Goal: Information Seeking & Learning: Learn about a topic

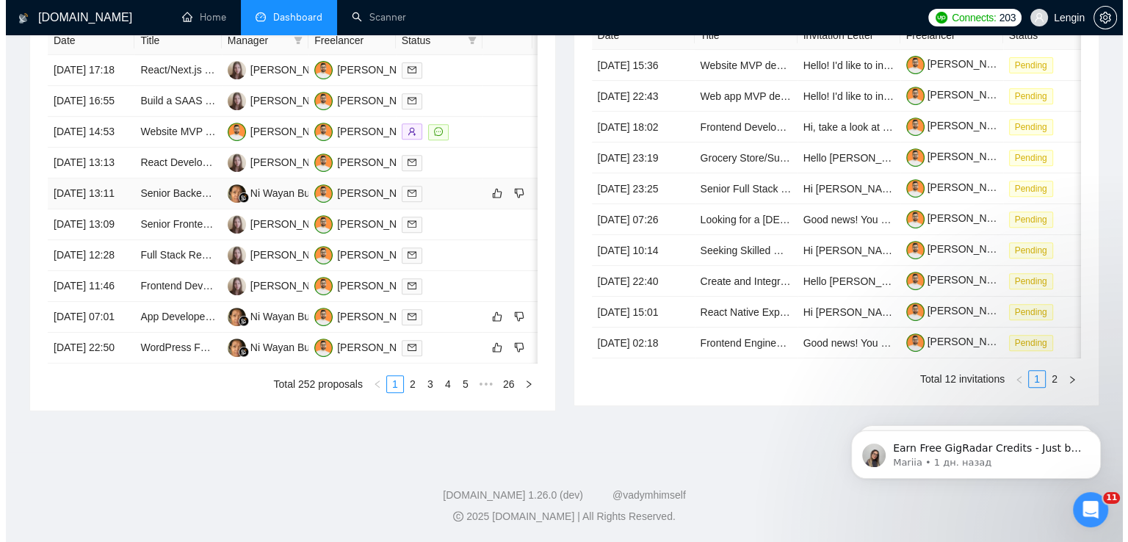
scroll to position [659, 0]
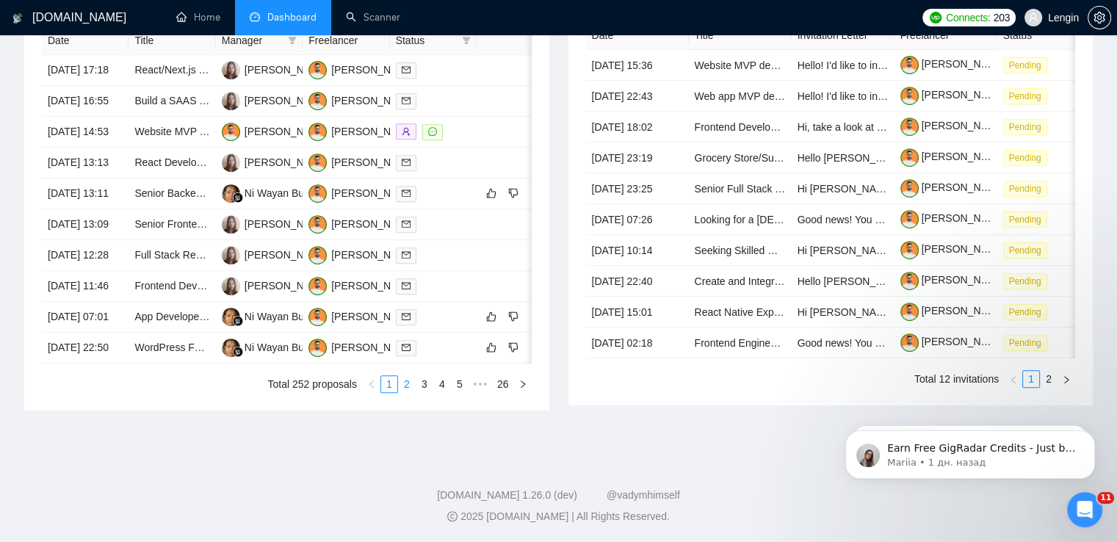
click at [412, 392] on link "2" at bounding box center [407, 384] width 16 height 16
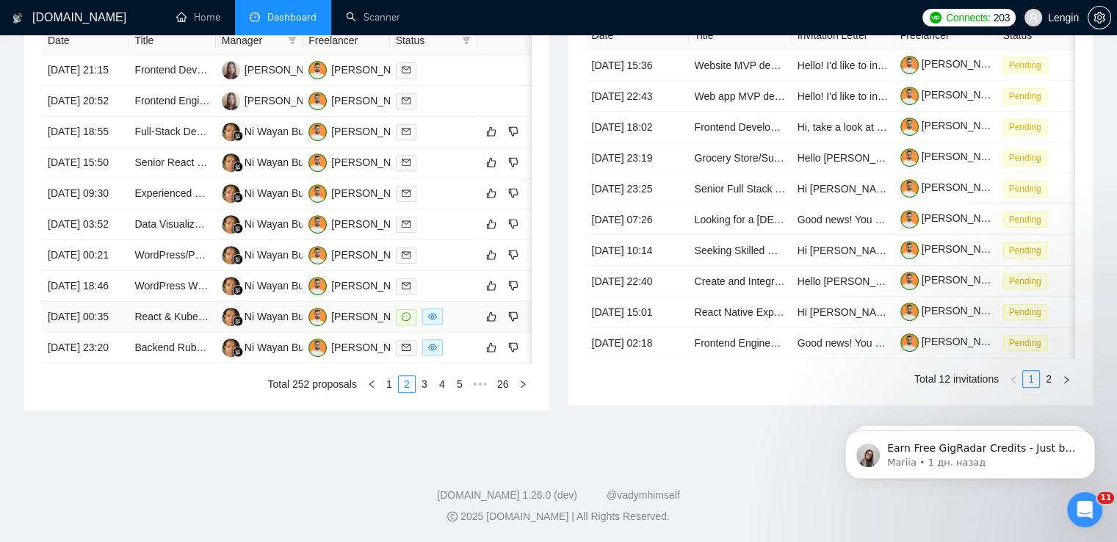
click at [170, 333] on td "React & Kubernetes Project Setup on AWS" at bounding box center [171, 317] width 87 height 31
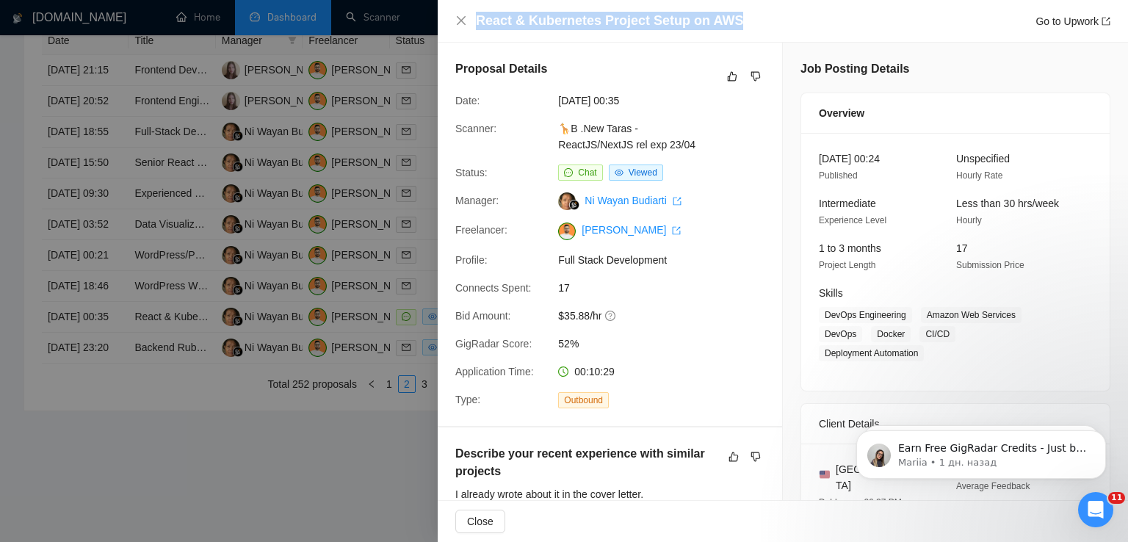
drag, startPoint x: 733, startPoint y: 23, endPoint x: 476, endPoint y: 26, distance: 256.2
click at [476, 26] on div "React & Kubernetes Project Setup on AWS Go to Upwork" at bounding box center [793, 21] width 634 height 18
copy h4 "React & Kubernetes Project Setup on AWS"
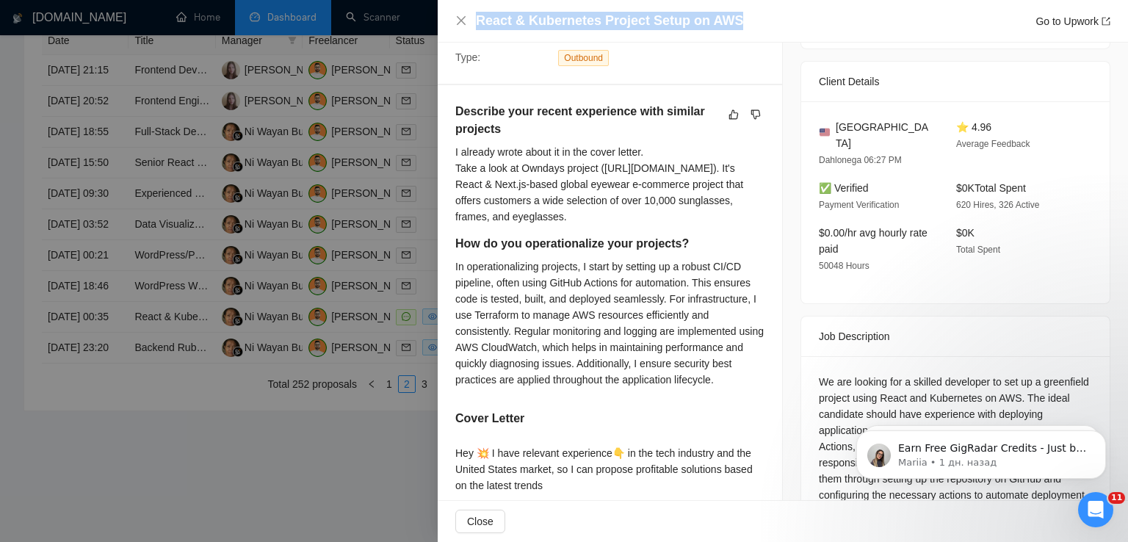
scroll to position [634, 0]
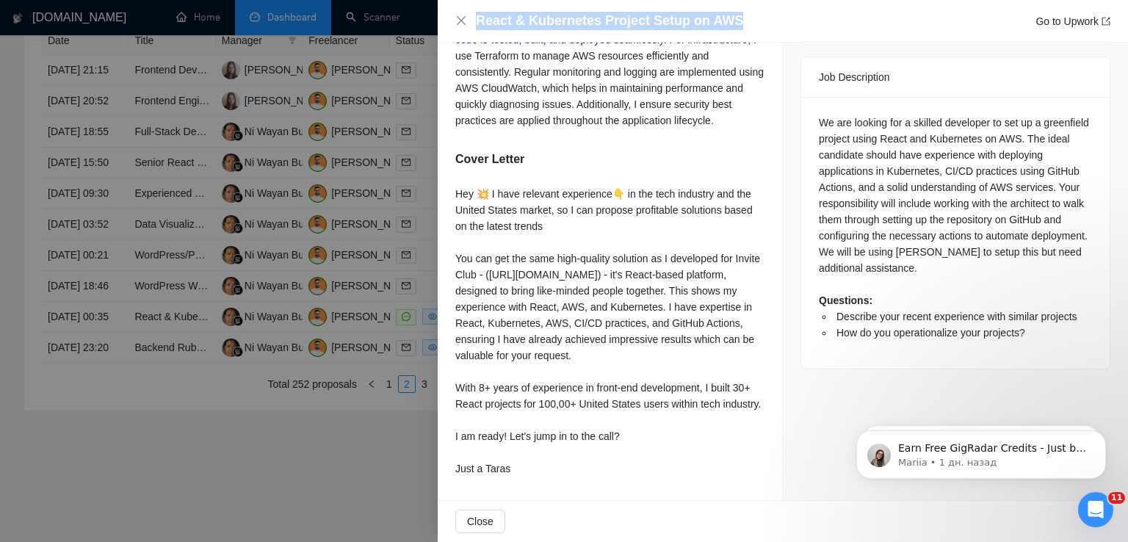
drag, startPoint x: 455, startPoint y: 176, endPoint x: 514, endPoint y: 469, distance: 298.7
click at [514, 469] on div "Hey 💥 I have relevant experience👇 in the tech industry and the United States ma…" at bounding box center [609, 331] width 309 height 291
copy div "Hey 💥 I have relevant experience👇 in the tech industry and the United States ma…"
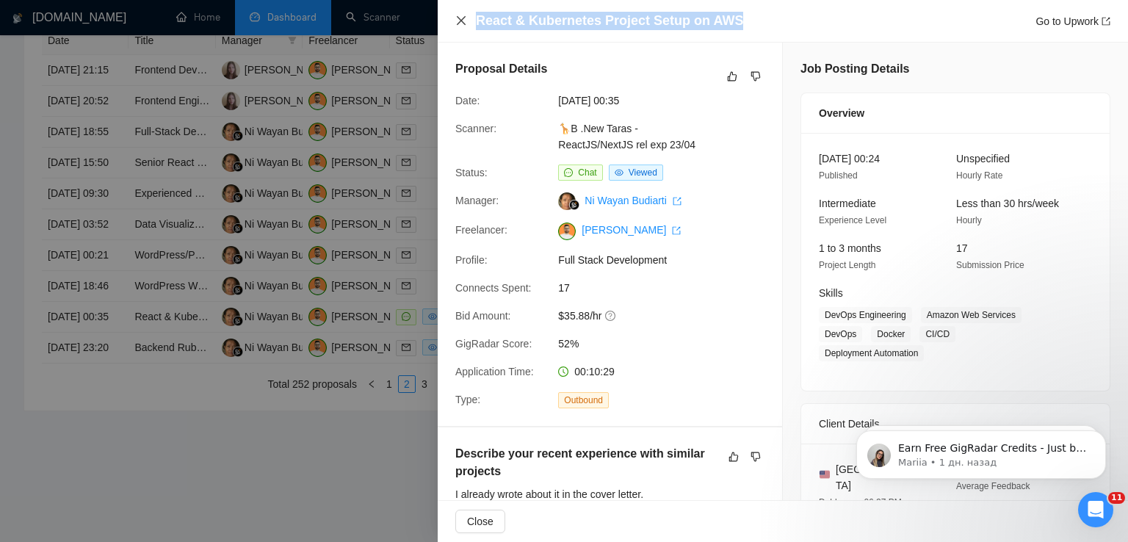
click at [460, 20] on icon "close" at bounding box center [461, 20] width 9 height 9
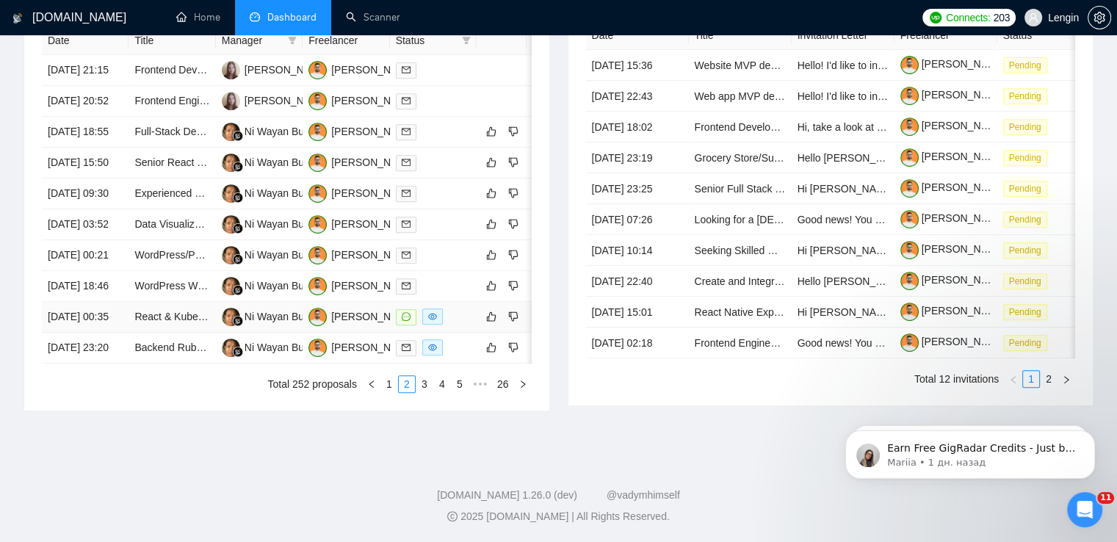
click at [180, 333] on td "React & Kubernetes Project Setup on AWS" at bounding box center [171, 317] width 87 height 31
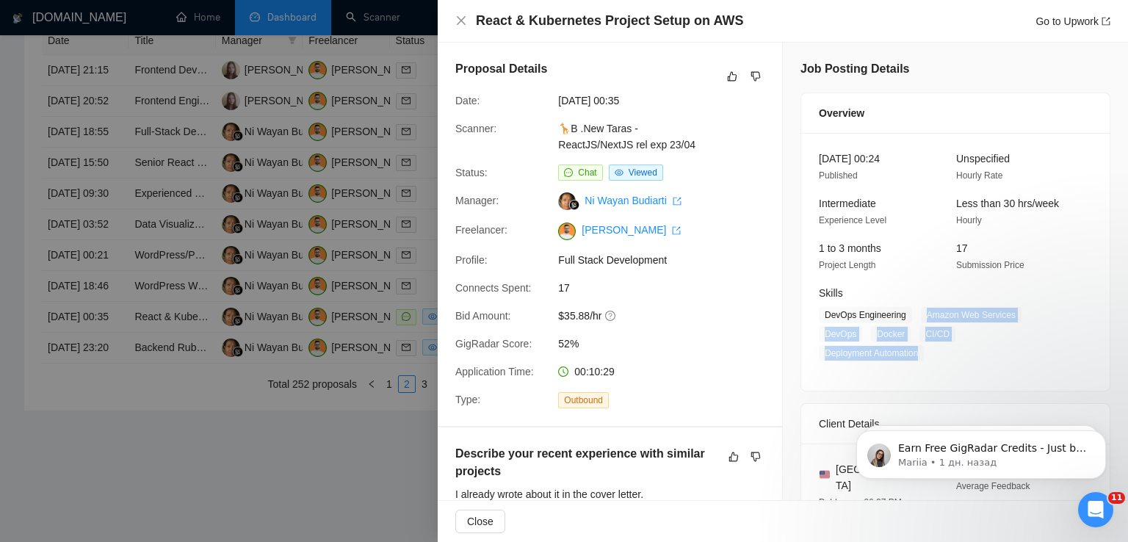
drag, startPoint x: 919, startPoint y: 315, endPoint x: 919, endPoint y: 358, distance: 43.3
click at [919, 358] on span "DevOps Engineering Amazon Web Services DevOps Docker CI/CD Deployment Automation" at bounding box center [944, 334] width 251 height 54
copy span "Amazon Web Services DevOps Docker CI/CD Deployment Automation"
drag, startPoint x: 900, startPoint y: 314, endPoint x: 816, endPoint y: 317, distance: 83.7
click at [819, 317] on span "DevOps Engineering" at bounding box center [865, 315] width 93 height 16
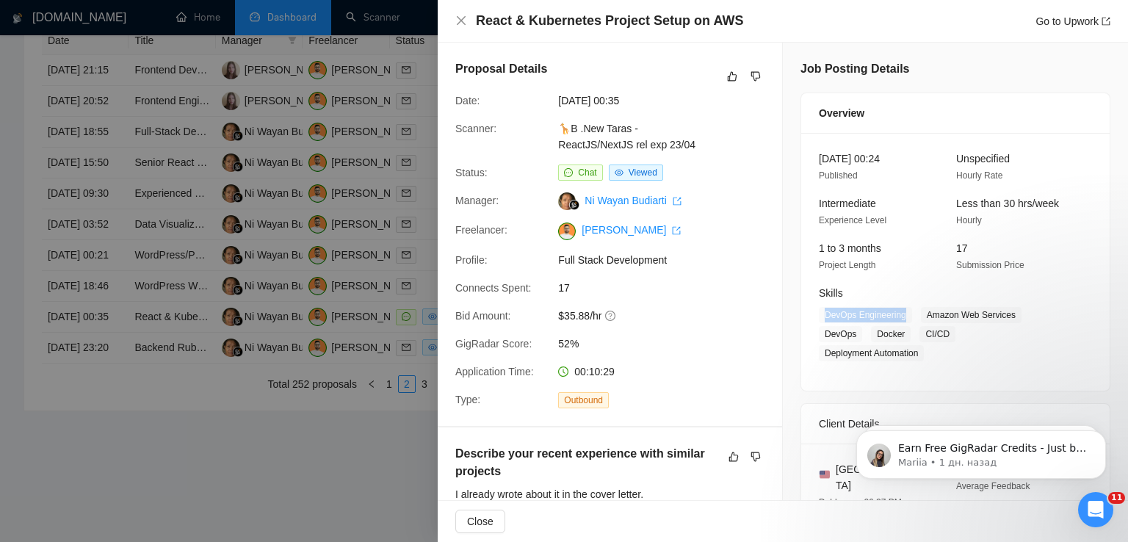
copy span "DevOps Engineering"
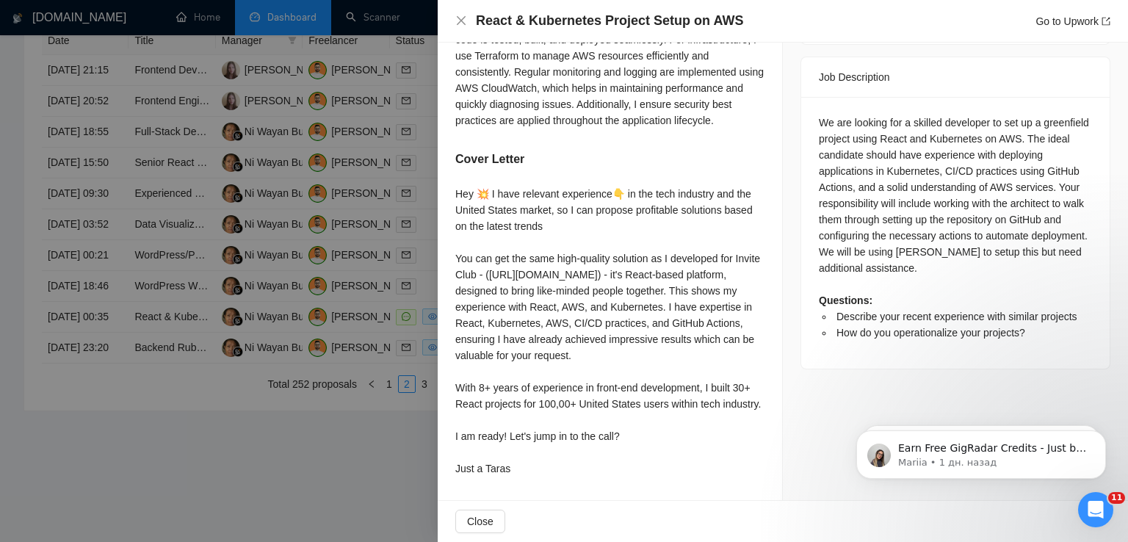
scroll to position [634, 0]
drag, startPoint x: 457, startPoint y: 178, endPoint x: 531, endPoint y: 465, distance: 296.6
click at [531, 465] on div "Hey 💥 I have relevant experience👇 in the tech industry and the United States ma…" at bounding box center [609, 331] width 309 height 291
copy div "Hey 💥 I have relevant experience👇 in the tech industry and the United States ma…"
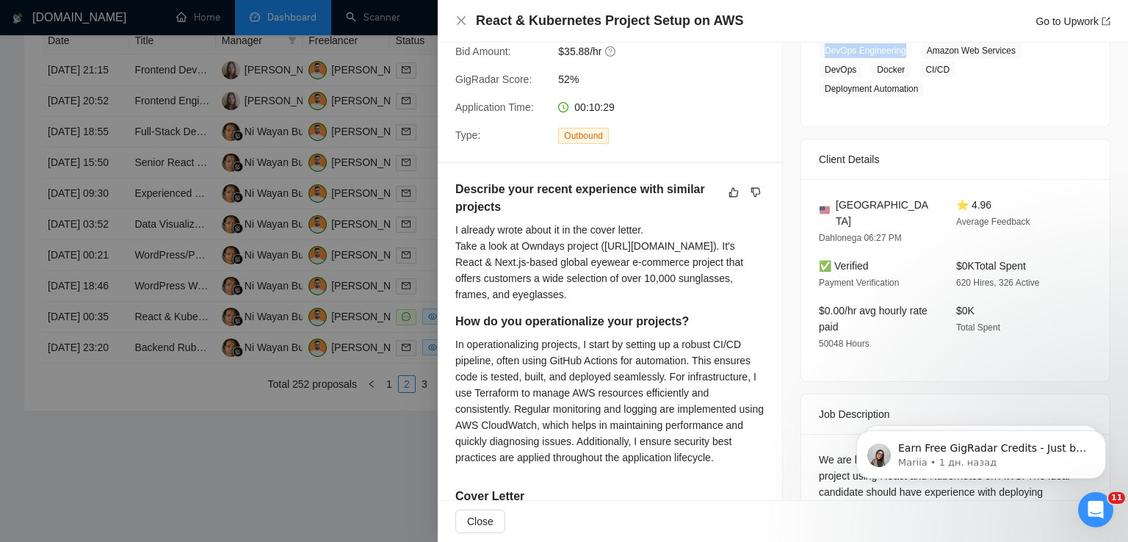
scroll to position [261, 0]
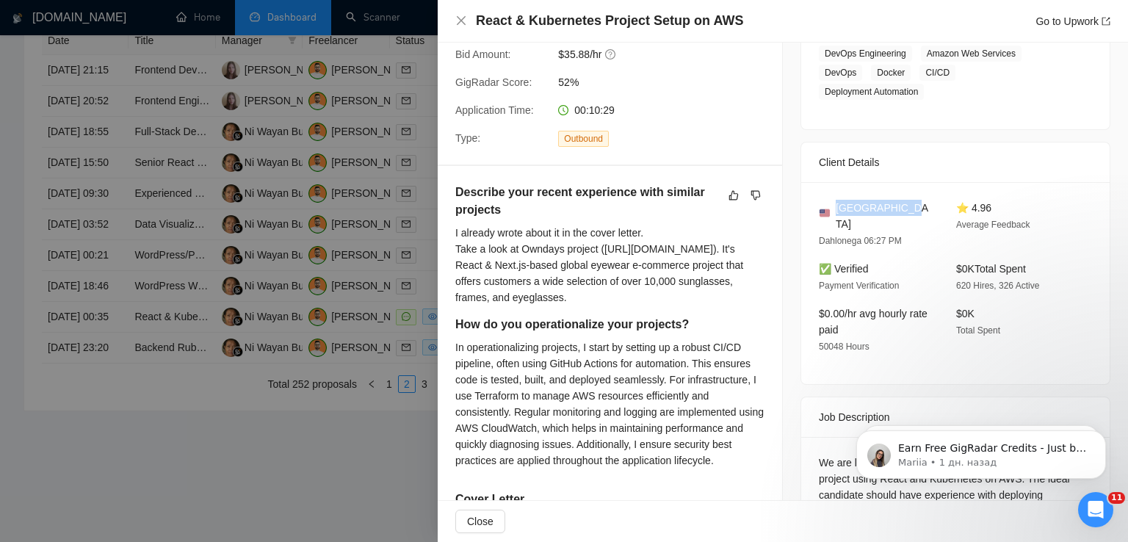
drag, startPoint x: 896, startPoint y: 207, endPoint x: 832, endPoint y: 208, distance: 63.9
click at [832, 208] on div "[GEOGRAPHIC_DATA]" at bounding box center [876, 216] width 114 height 32
copy span "[GEOGRAPHIC_DATA]"
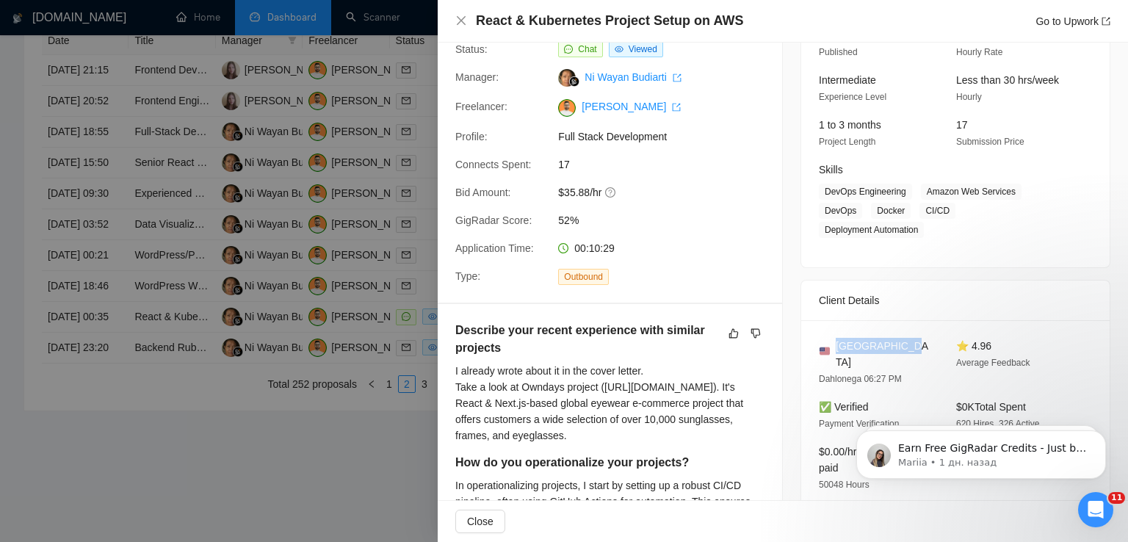
scroll to position [0, 0]
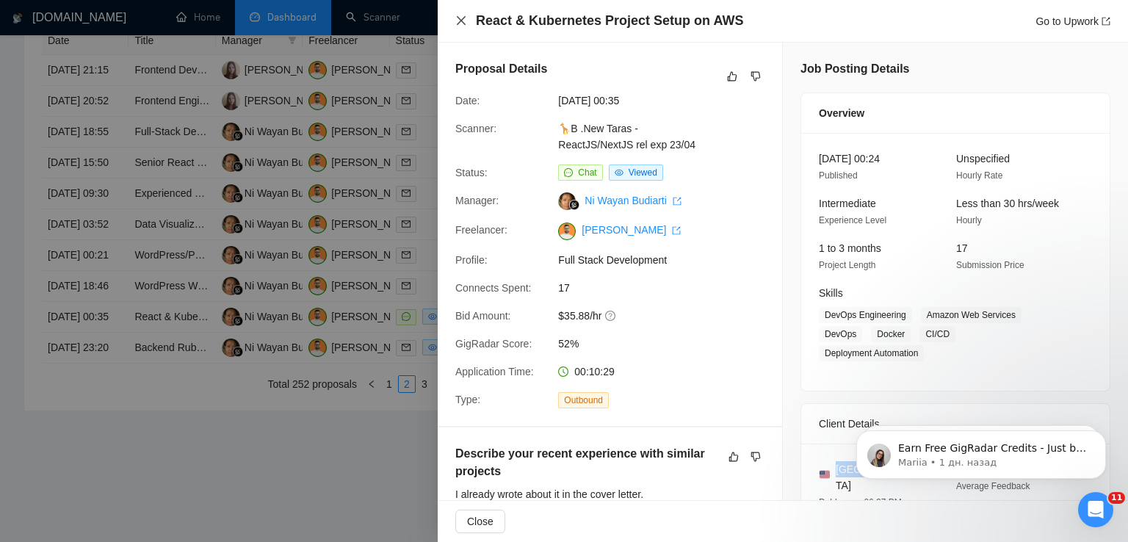
click at [461, 25] on icon "close" at bounding box center [461, 21] width 12 height 12
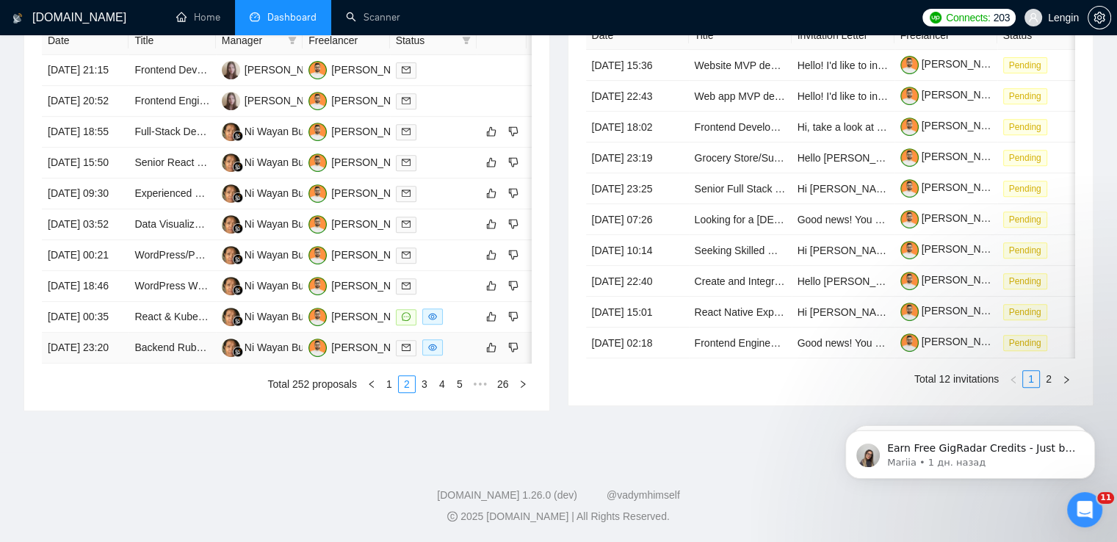
click at [161, 363] on td "Backend Ruby Developer (React Frontend + Integrations)" at bounding box center [171, 348] width 87 height 31
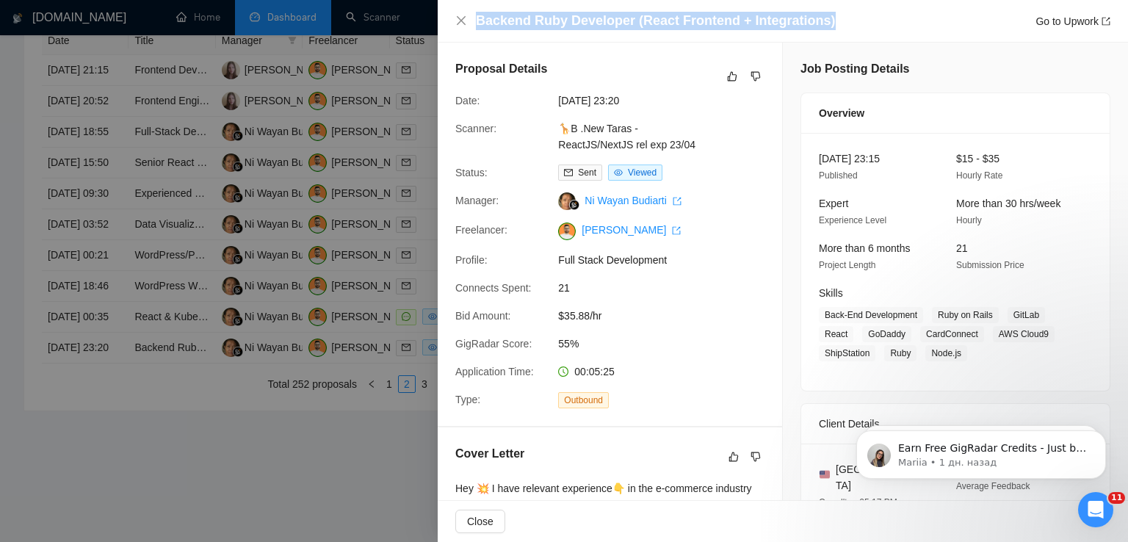
drag, startPoint x: 821, startPoint y: 15, endPoint x: 474, endPoint y: 12, distance: 347.2
click at [474, 12] on div "Backend Ruby Developer (React Frontend + Integrations) Go to Upwork" at bounding box center [782, 21] width 655 height 18
copy h4 "Backend Ruby Developer (React Frontend + Integrations)"
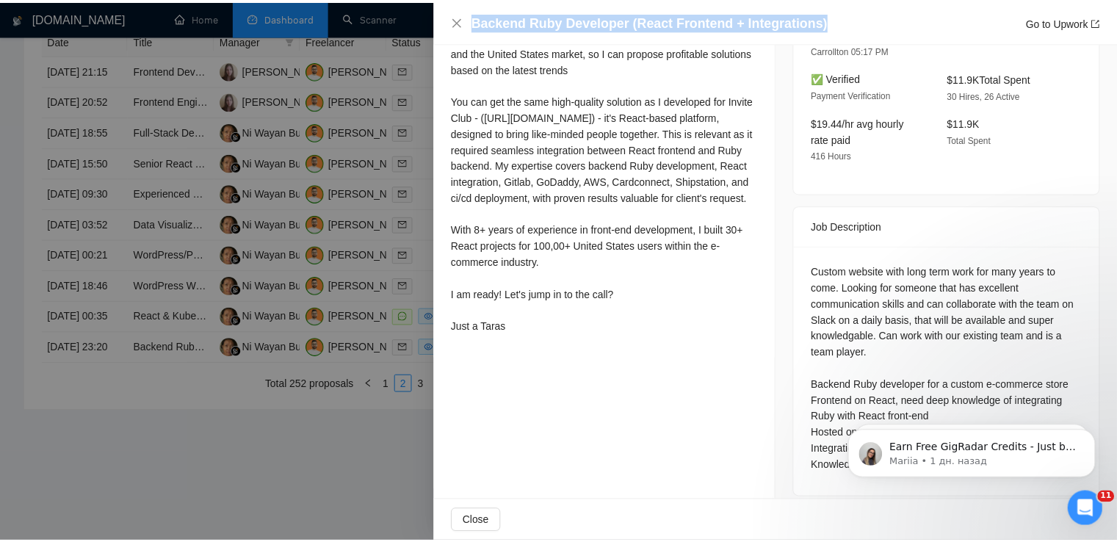
scroll to position [373, 0]
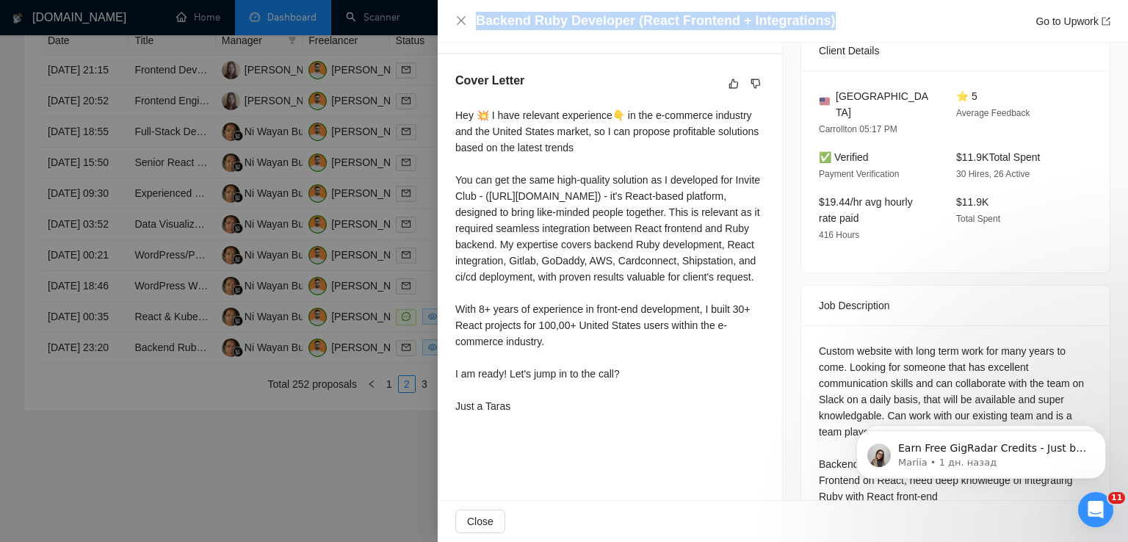
drag, startPoint x: 458, startPoint y: 115, endPoint x: 526, endPoint y: 447, distance: 338.6
click at [526, 420] on div "Hey 💥 I have relevant experience👇 in the e-commerce industry and the United Sta…" at bounding box center [609, 263] width 309 height 313
click at [457, 21] on icon "close" at bounding box center [461, 21] width 12 height 12
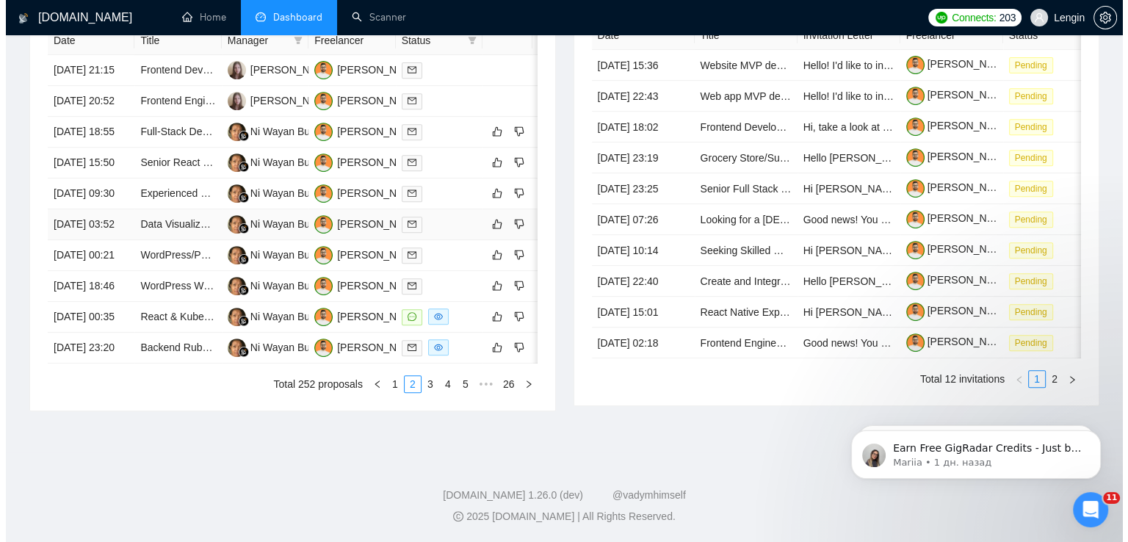
scroll to position [674, 0]
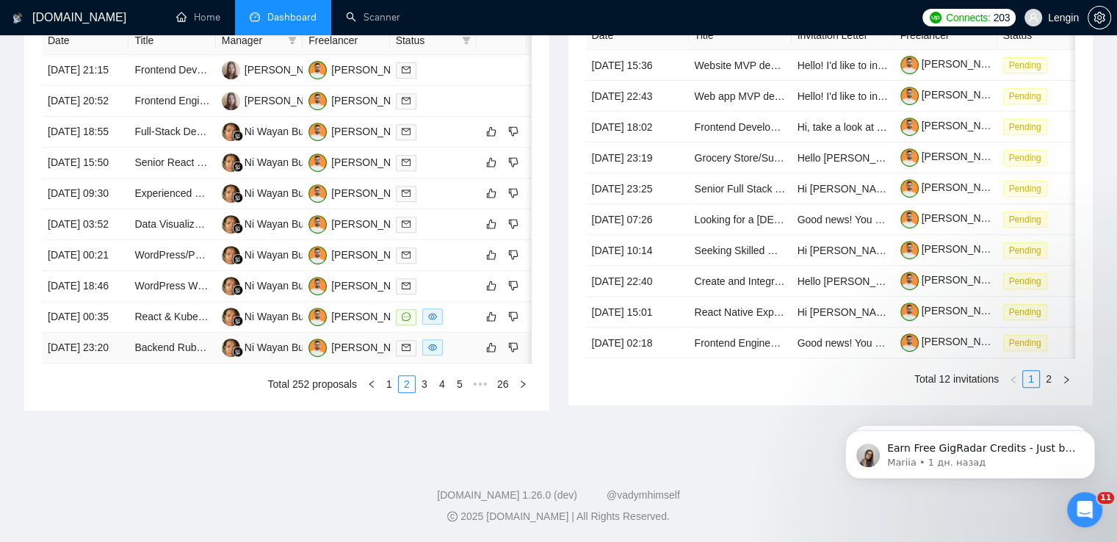
click at [195, 363] on td "Backend Ruby Developer (React Frontend + Integrations)" at bounding box center [171, 348] width 87 height 31
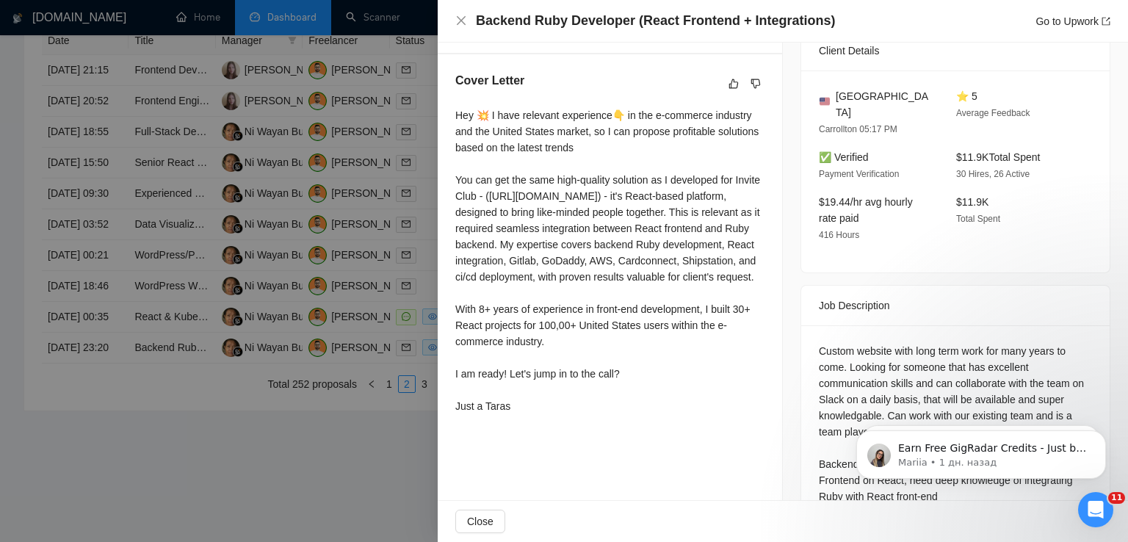
scroll to position [372, 0]
drag, startPoint x: 452, startPoint y: 117, endPoint x: 529, endPoint y: 444, distance: 336.4
click at [529, 438] on div "Cover Letter Hey 💥 I have relevant experience👇 in the e-commerce industry and […" at bounding box center [610, 246] width 344 height 383
copy div "Hey 💥 I have relevant experience👇 in the e-commerce industry and the United Sta…"
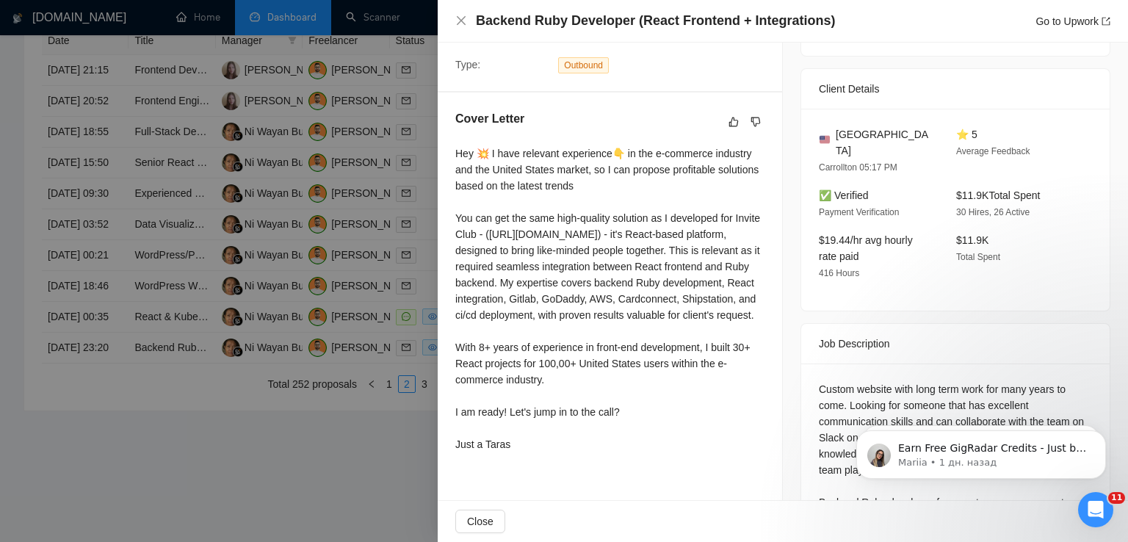
scroll to position [452, 0]
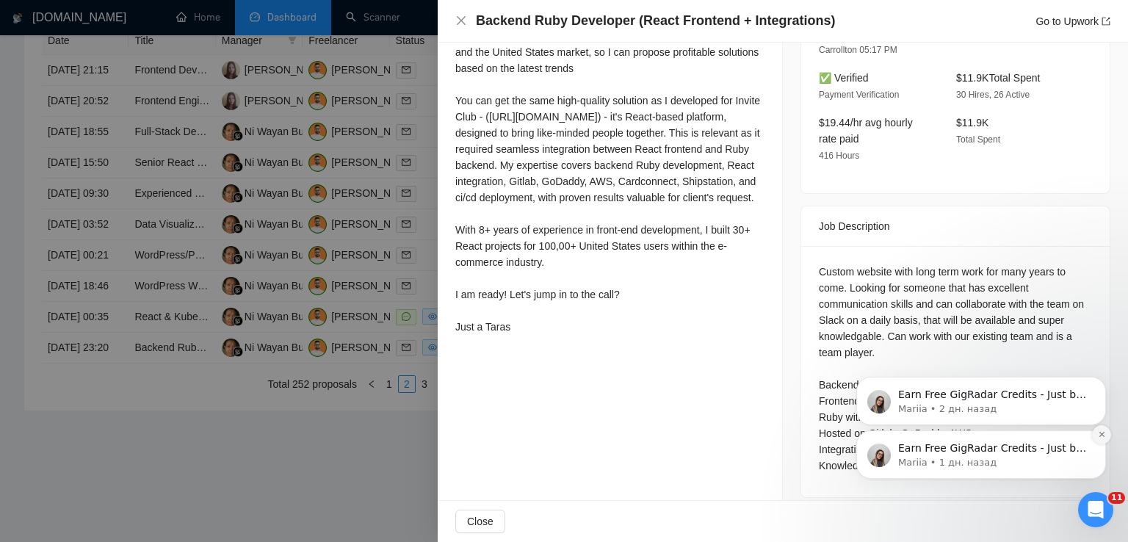
click at [1100, 435] on icon "Dismiss notification" at bounding box center [1101, 434] width 8 height 8
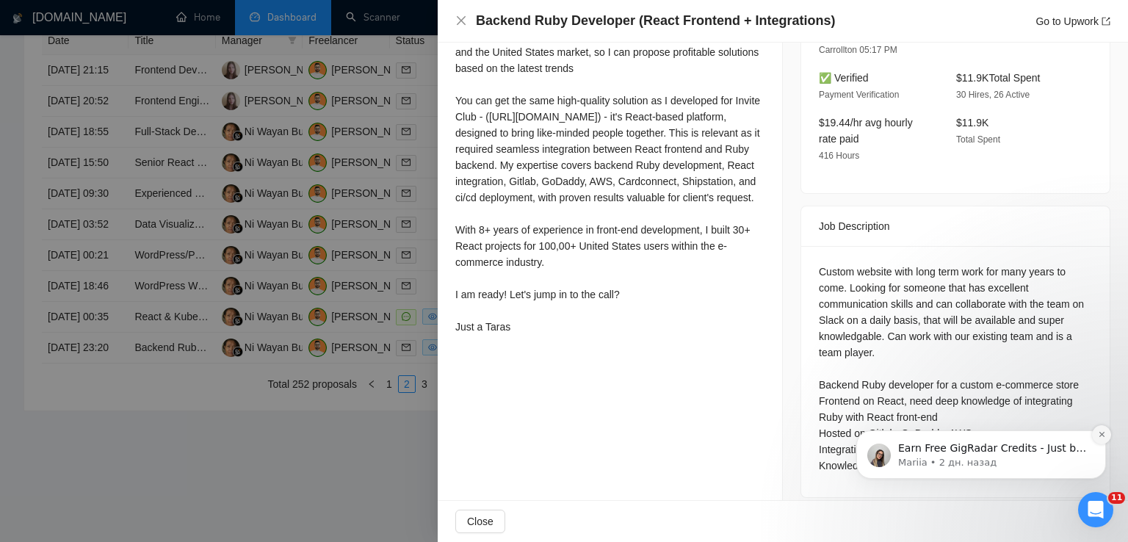
click at [1100, 439] on button "Dismiss notification" at bounding box center [1101, 434] width 19 height 19
click html "Earn Free GigRadar Credits - Just by Sharing Your Story! 💬 Want more credits fo…"
click at [1101, 438] on icon "Dismiss notification" at bounding box center [1101, 434] width 8 height 8
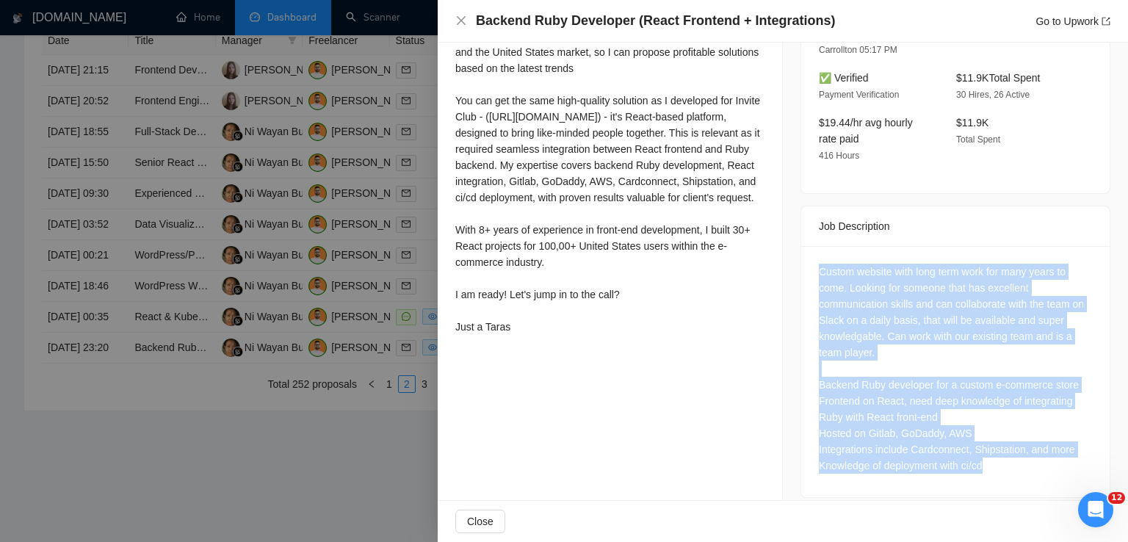
drag, startPoint x: 979, startPoint y: 453, endPoint x: 800, endPoint y: 244, distance: 274.9
click at [801, 246] on div "Custom website with long term work for many years to come. Looking for someone …" at bounding box center [955, 371] width 308 height 251
copy div "Custom website with long term work for many years to come. Looking for someone …"
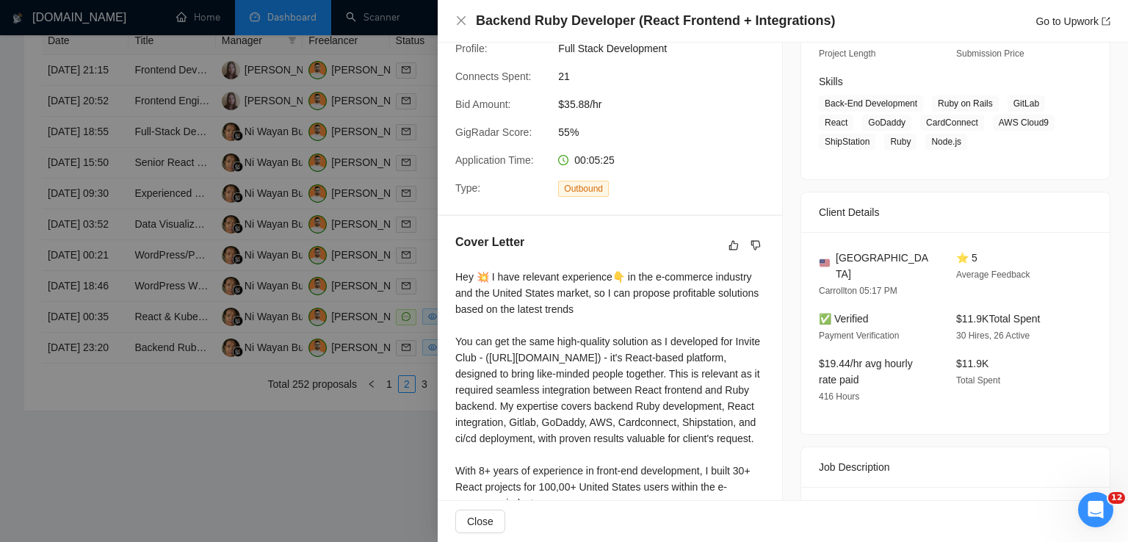
scroll to position [208, 0]
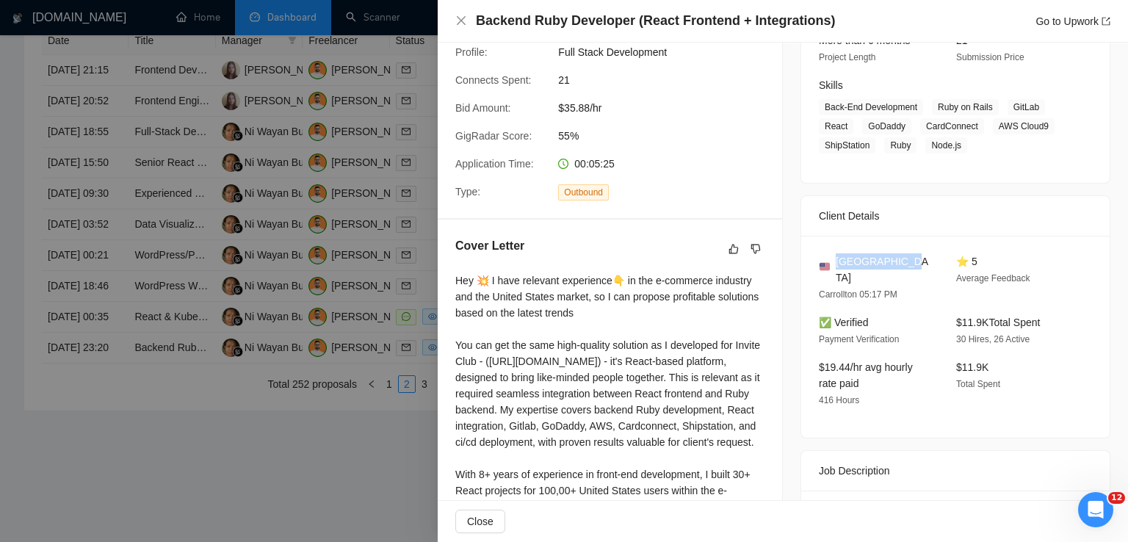
drag, startPoint x: 899, startPoint y: 267, endPoint x: 832, endPoint y: 263, distance: 66.2
click at [832, 263] on div "[GEOGRAPHIC_DATA]" at bounding box center [876, 269] width 114 height 32
copy span "[GEOGRAPHIC_DATA]"
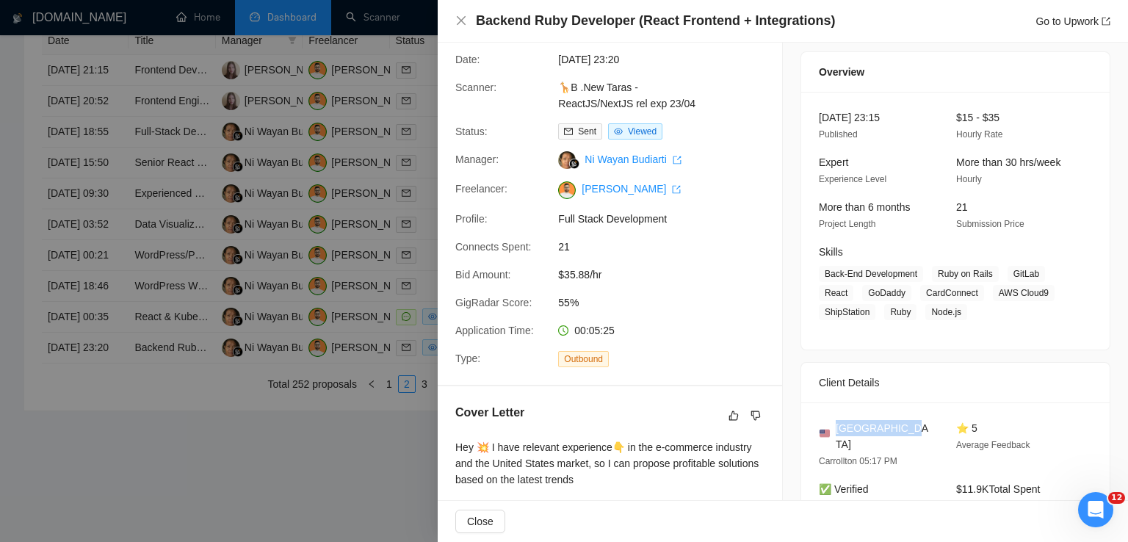
scroll to position [39, 0]
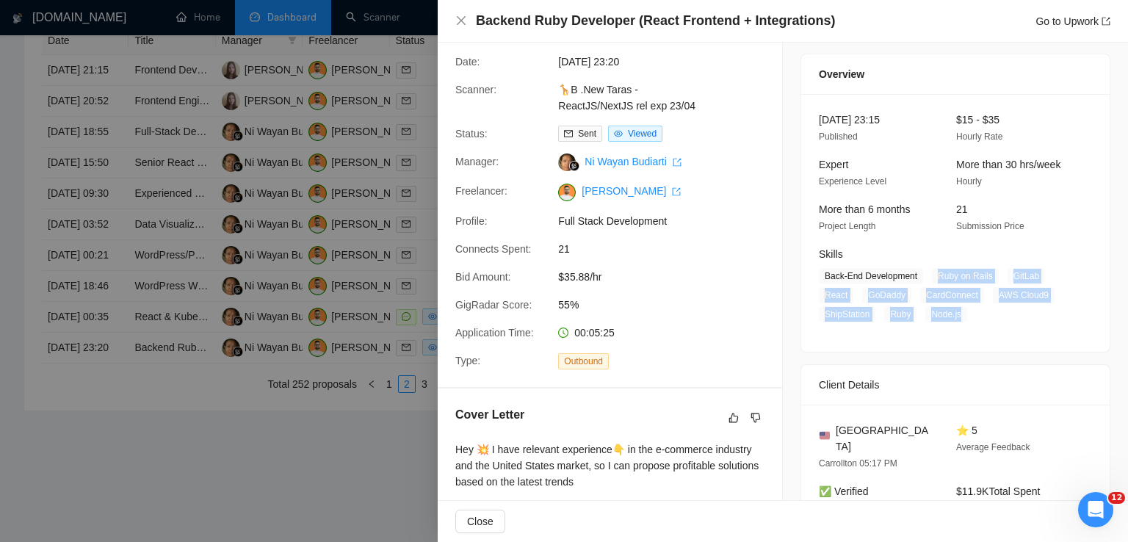
drag, startPoint x: 953, startPoint y: 321, endPoint x: 930, endPoint y: 278, distance: 48.3
click at [930, 278] on span "Back-End Development Ruby on Rails GitLab React GoDaddy CardConnect AWS Cloud9 …" at bounding box center [944, 295] width 251 height 54
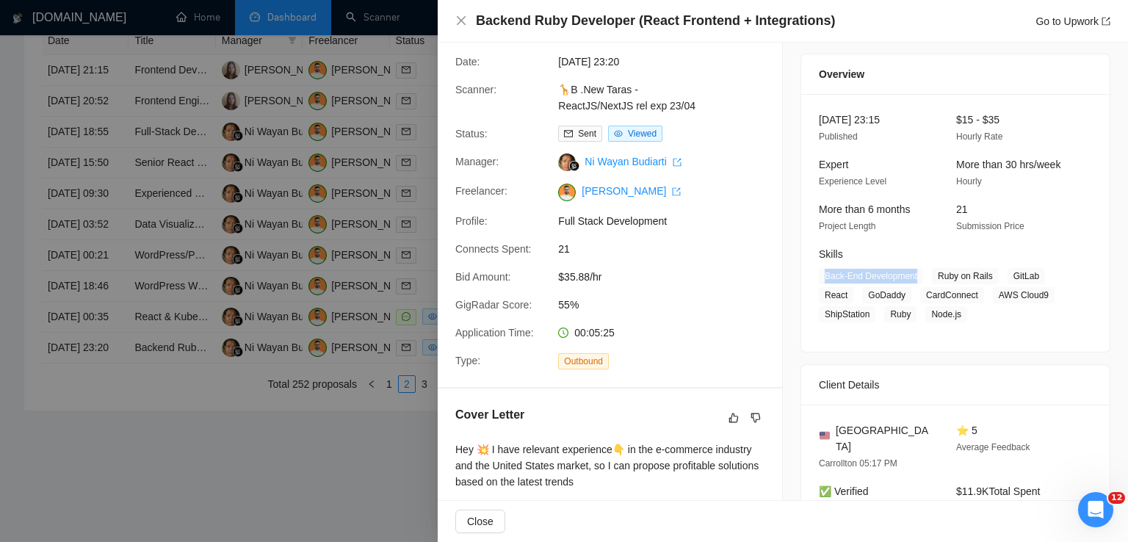
drag, startPoint x: 909, startPoint y: 277, endPoint x: 818, endPoint y: 277, distance: 91.0
click at [819, 277] on span "Back-End Development" at bounding box center [871, 276] width 104 height 16
